Goal: Task Accomplishment & Management: Manage account settings

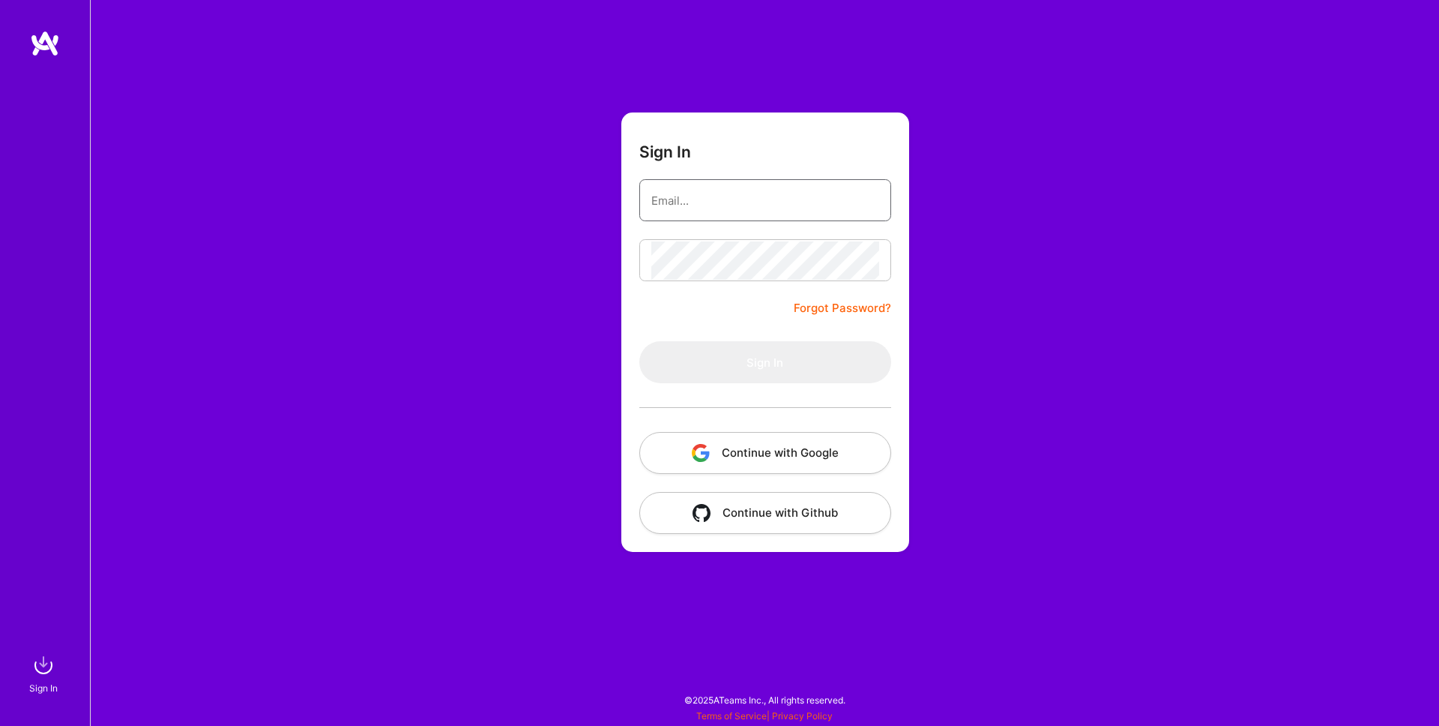
type input "[EMAIL_ADDRESS][DOMAIN_NAME]"
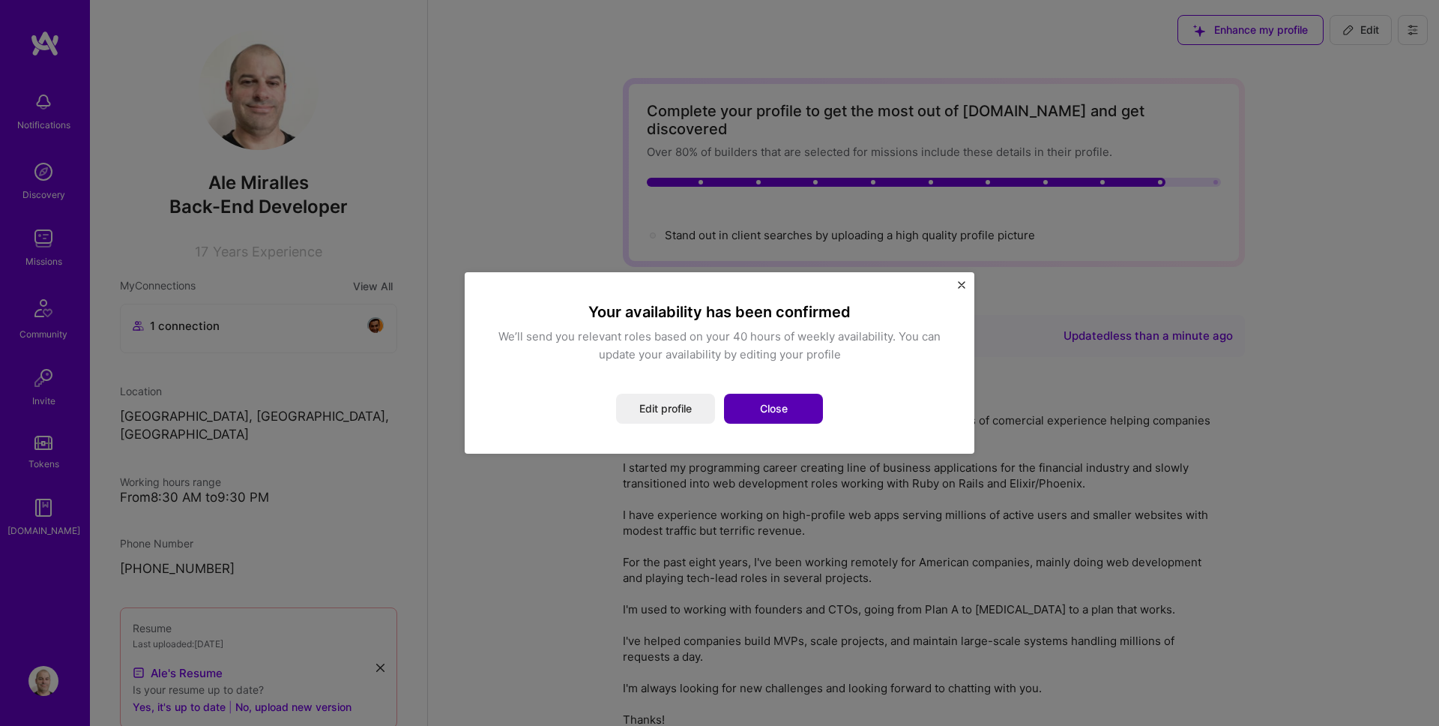
click at [774, 406] on button "Close" at bounding box center [773, 409] width 99 height 30
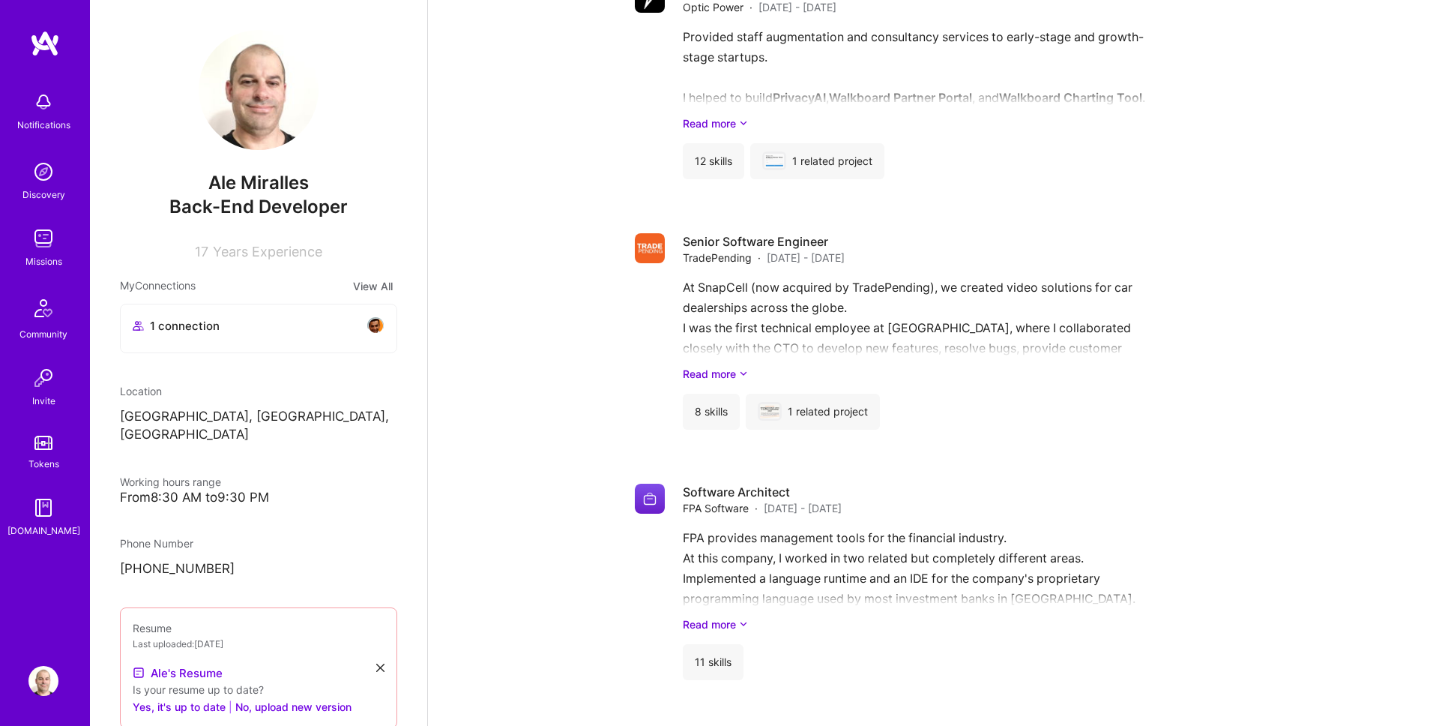
scroll to position [3417, 0]
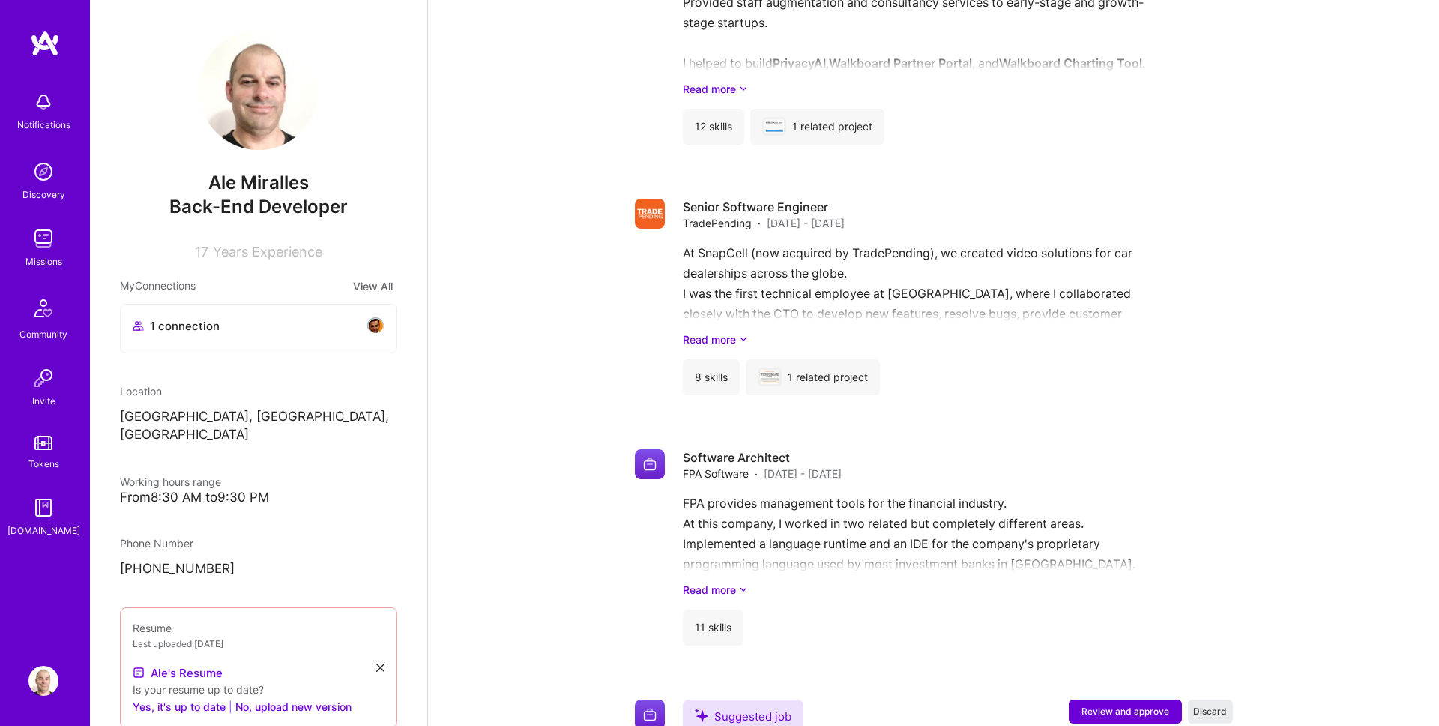
click at [57, 52] on img at bounding box center [45, 43] width 30 height 27
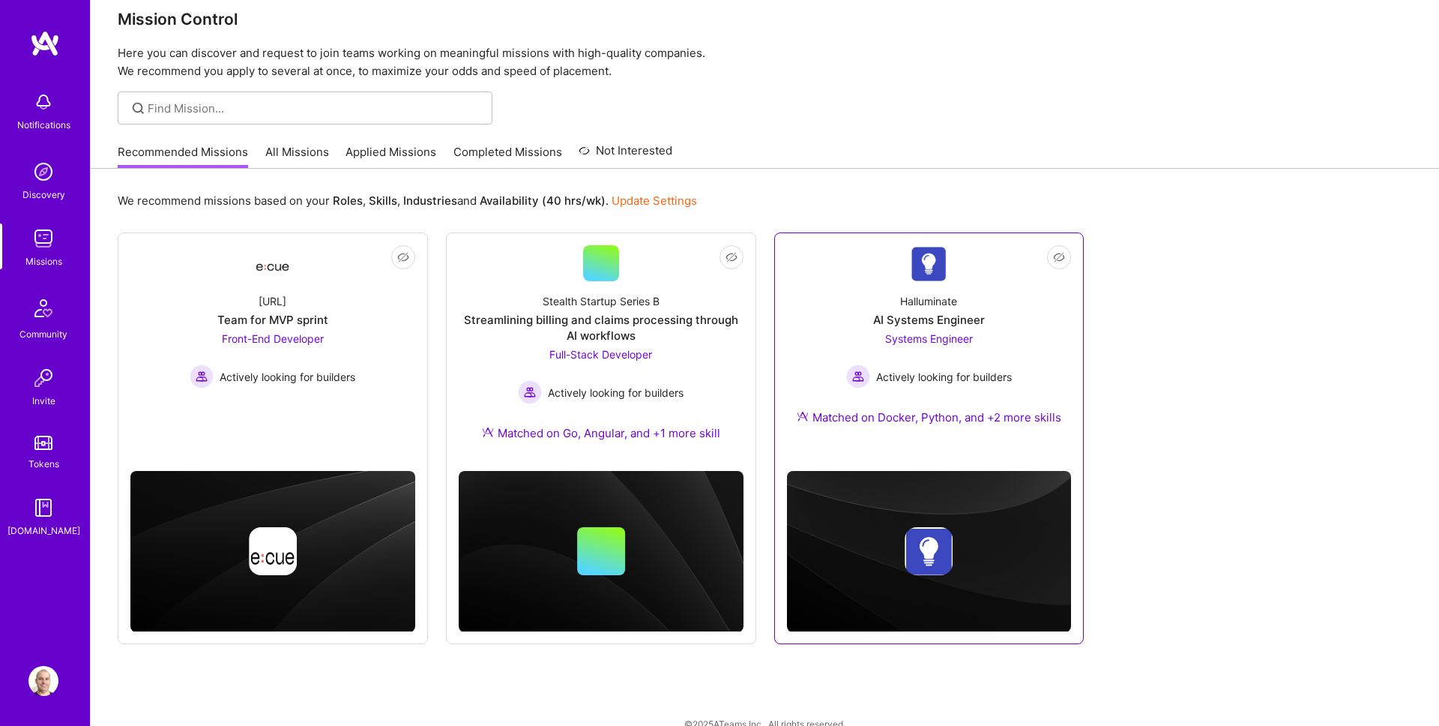
scroll to position [43, 0]
